Goal: Navigation & Orientation: Find specific page/section

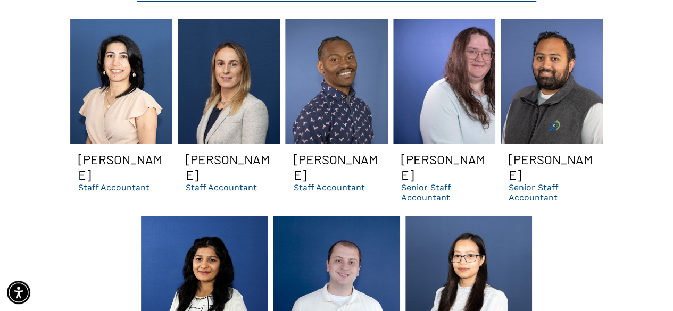
scroll to position [2486, 0]
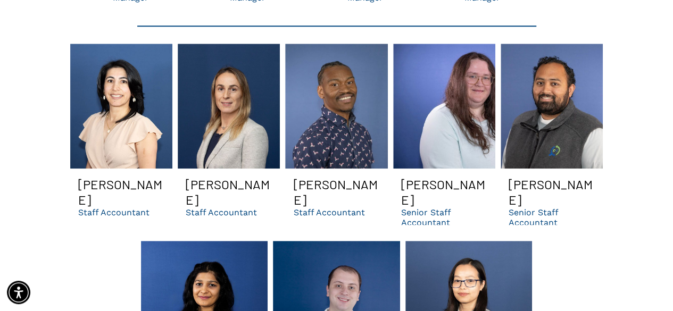
click at [429, 207] on p "Senior Staff Accountant" at bounding box center [444, 217] width 86 height 20
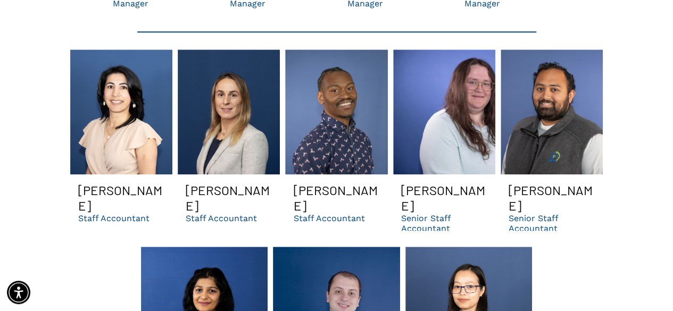
scroll to position [2479, 0]
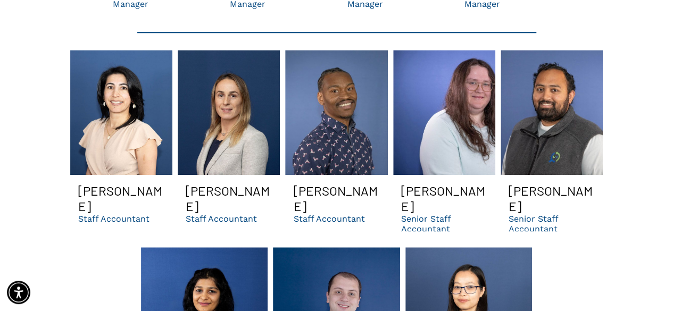
click at [436, 214] on p "Senior Staff Accountant" at bounding box center [444, 224] width 86 height 20
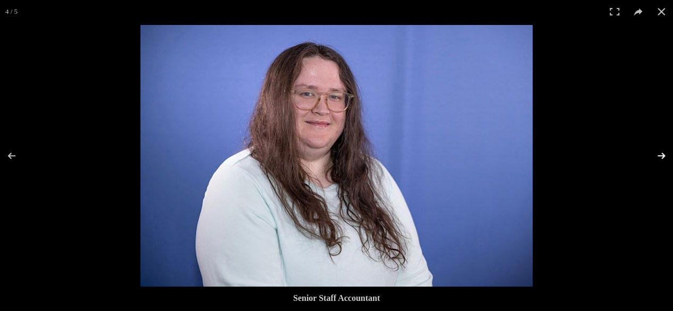
click at [657, 153] on button at bounding box center [654, 155] width 37 height 53
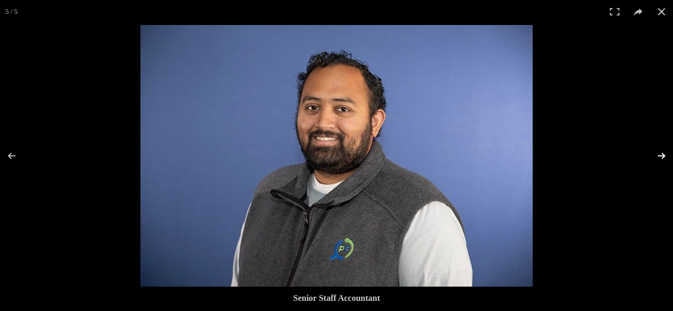
click at [657, 153] on button at bounding box center [654, 155] width 37 height 53
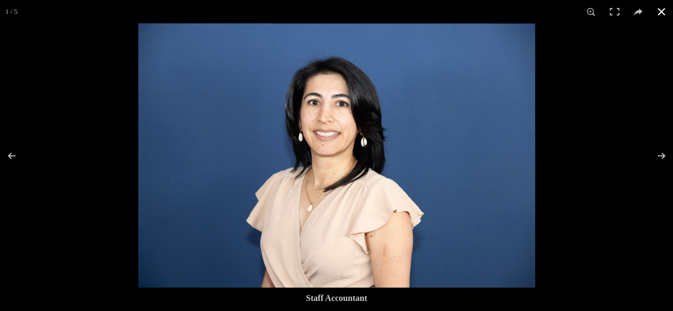
click at [657, 10] on button at bounding box center [660, 11] width 23 height 23
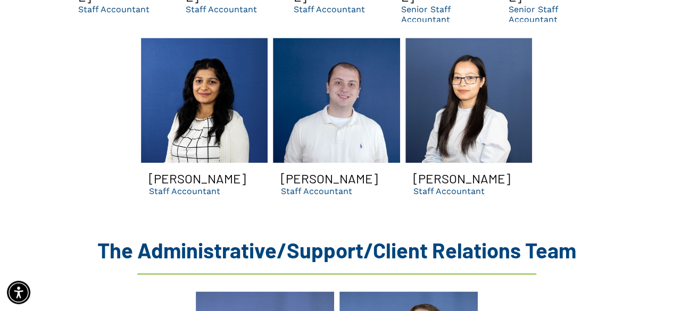
scroll to position [2689, 0]
